Goal: Task Accomplishment & Management: Use online tool/utility

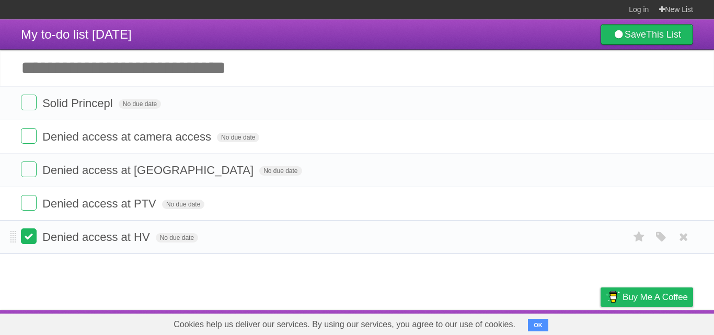
click at [21, 241] on label at bounding box center [29, 236] width 16 height 16
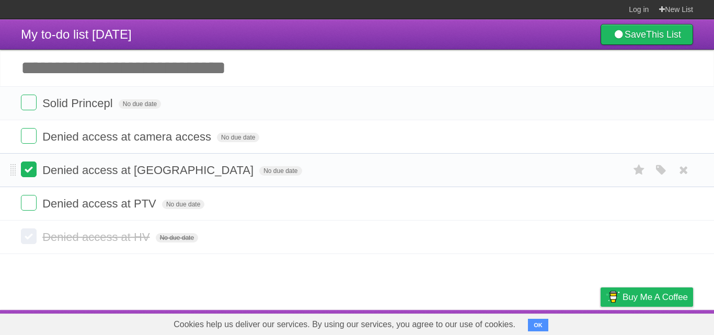
click at [27, 166] on label at bounding box center [29, 170] width 16 height 16
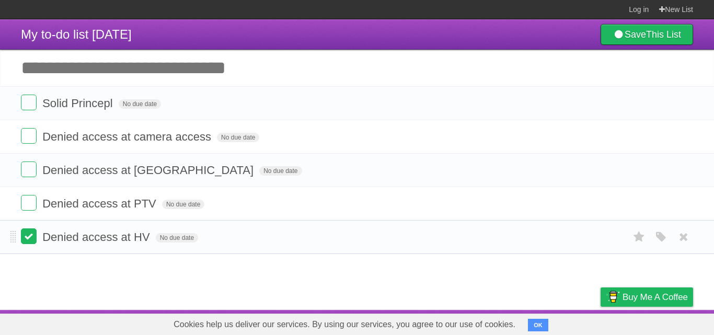
click at [28, 241] on label at bounding box center [29, 236] width 16 height 16
click at [32, 168] on label at bounding box center [29, 170] width 16 height 16
click at [33, 203] on label at bounding box center [29, 203] width 16 height 16
